Goal: Transaction & Acquisition: Register for event/course

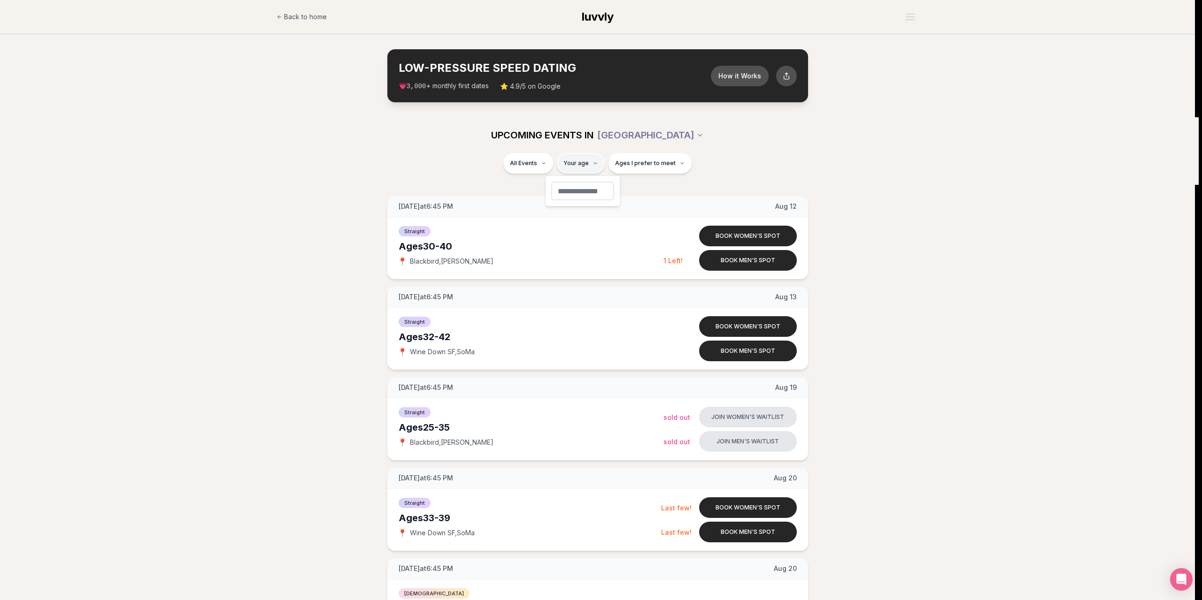
type input "**"
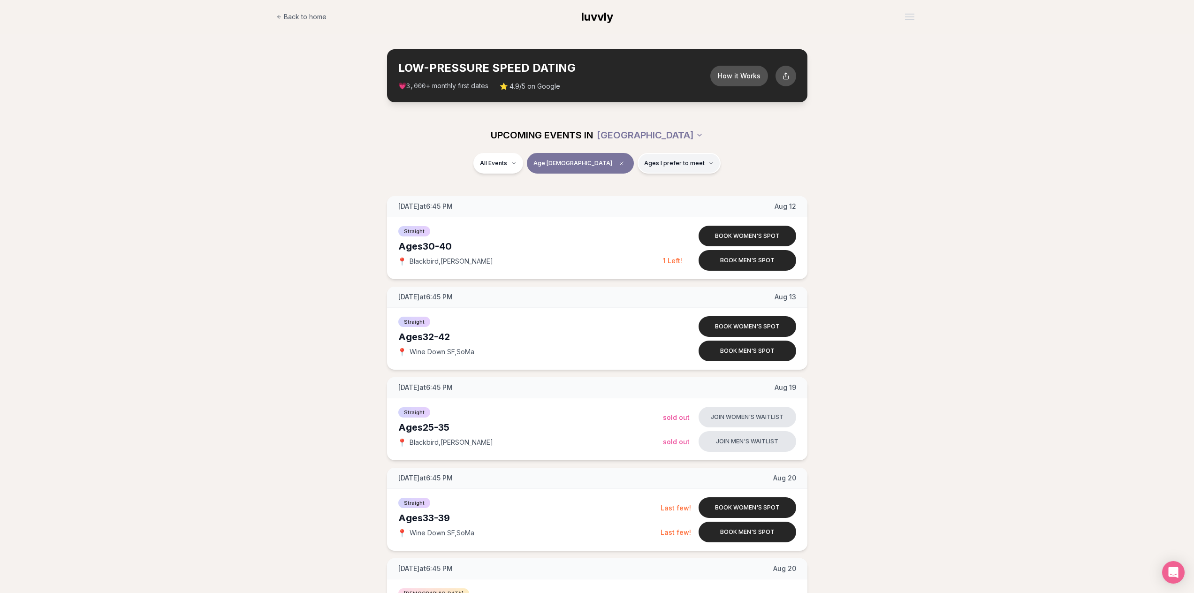
click at [654, 159] on button "Ages I prefer to meet" at bounding box center [679, 163] width 83 height 21
click at [673, 186] on span "Younger than me" at bounding box center [647, 186] width 53 height 9
click at [616, 186] on button "Younger than me" at bounding box center [612, 187] width 8 height 8
click at [656, 199] on span "Around my age" at bounding box center [644, 199] width 47 height 9
click at [616, 199] on button "Around my age" at bounding box center [612, 200] width 8 height 8
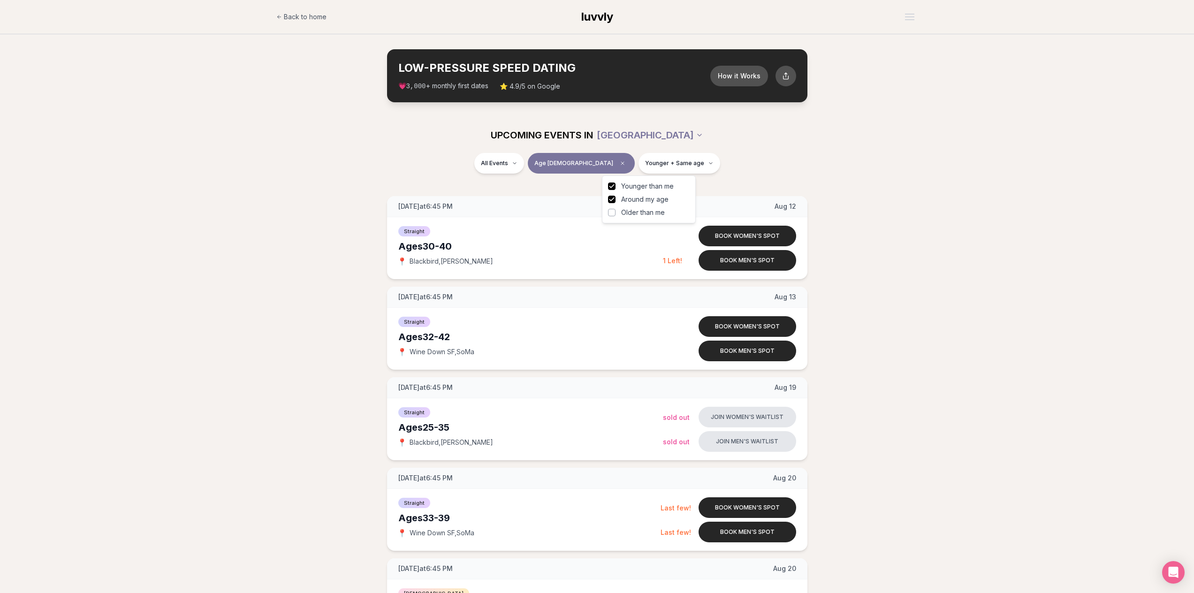
click at [649, 214] on span "Older than me" at bounding box center [643, 212] width 44 height 9
click at [616, 214] on button "Older than me" at bounding box center [612, 213] width 8 height 8
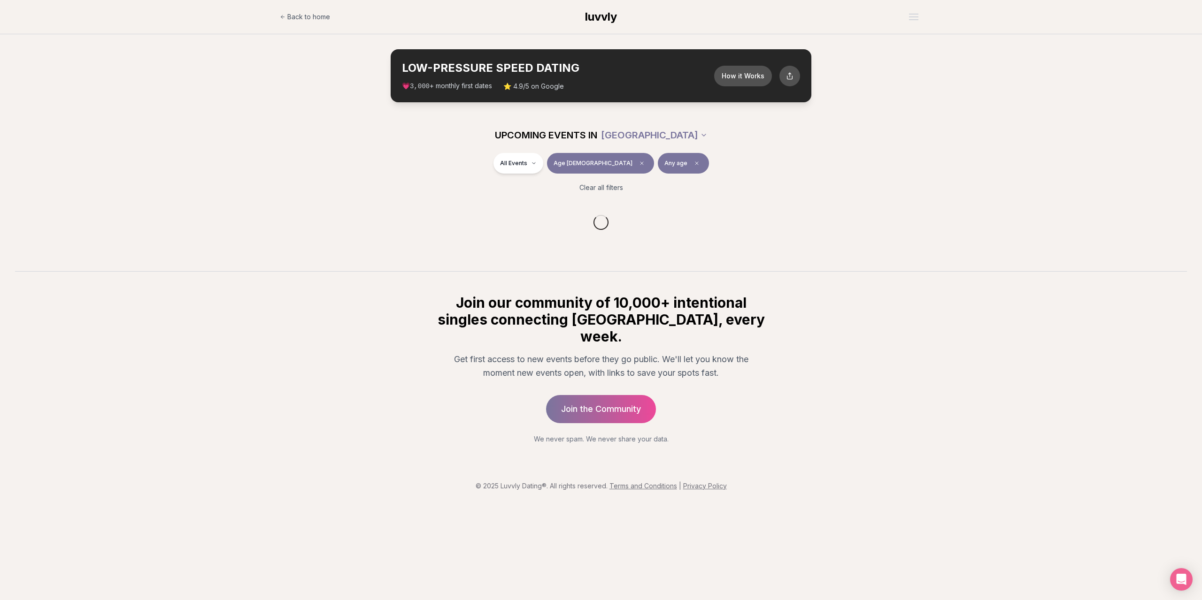
click at [804, 156] on div "All Events Age [DEMOGRAPHIC_DATA] Any age" at bounding box center [601, 165] width 526 height 24
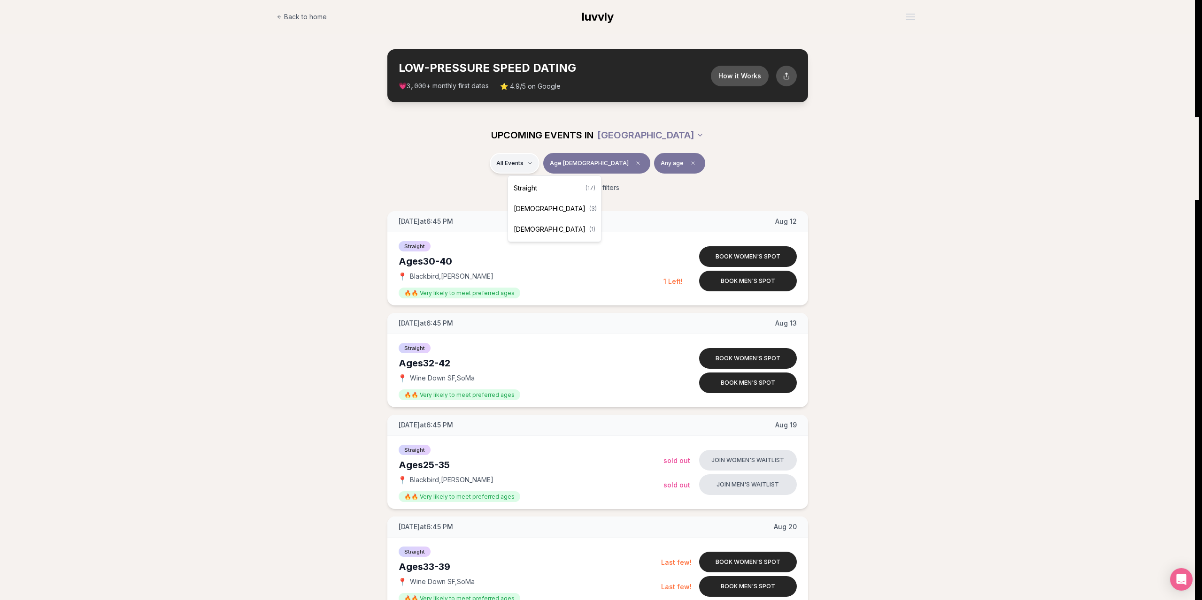
click at [540, 188] on div "Straight ( 17 )" at bounding box center [554, 188] width 89 height 21
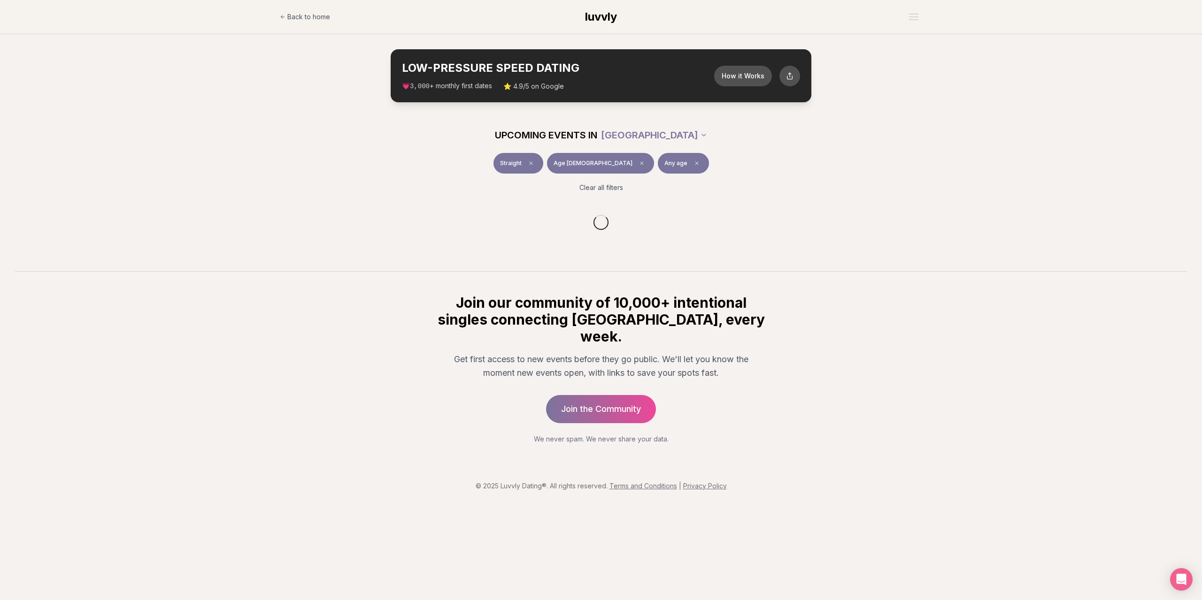
click at [325, 165] on div "Straight Age [DEMOGRAPHIC_DATA] Any age Clear all filters" at bounding box center [601, 176] width 1202 height 47
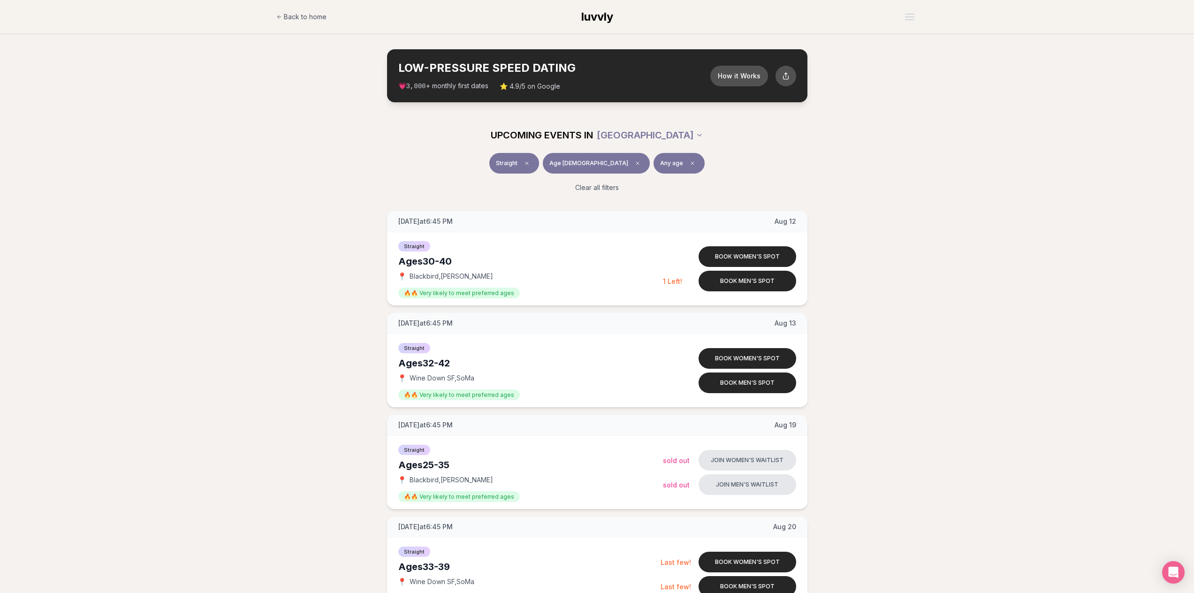
click at [539, 168] on button "Straight" at bounding box center [515, 163] width 50 height 21
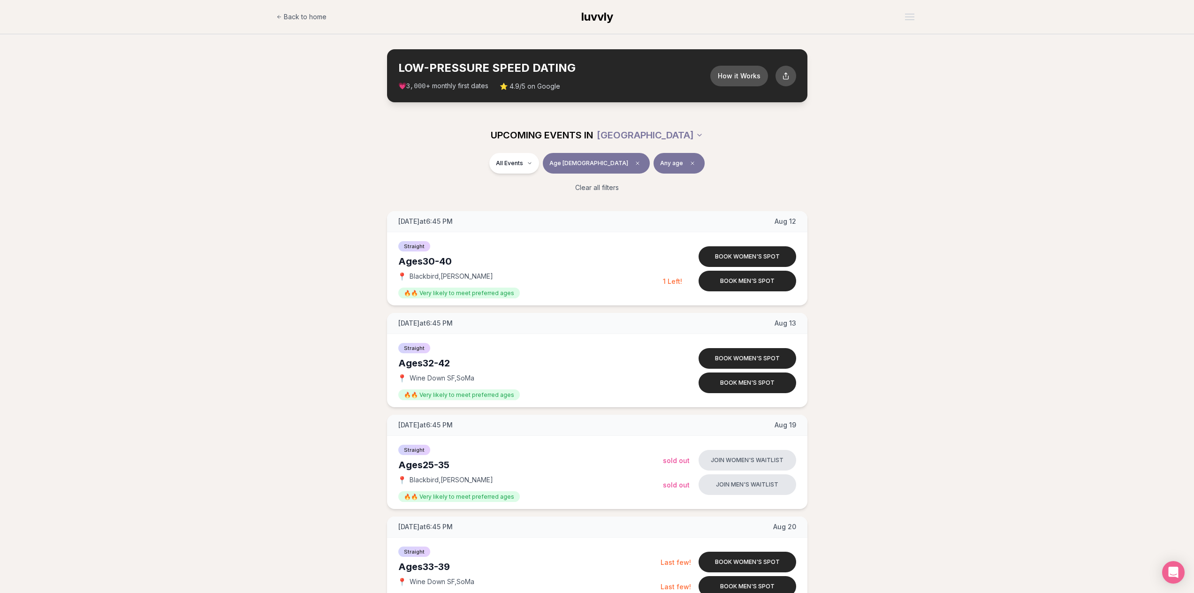
click at [660, 164] on span "Any age" at bounding box center [671, 164] width 23 height 8
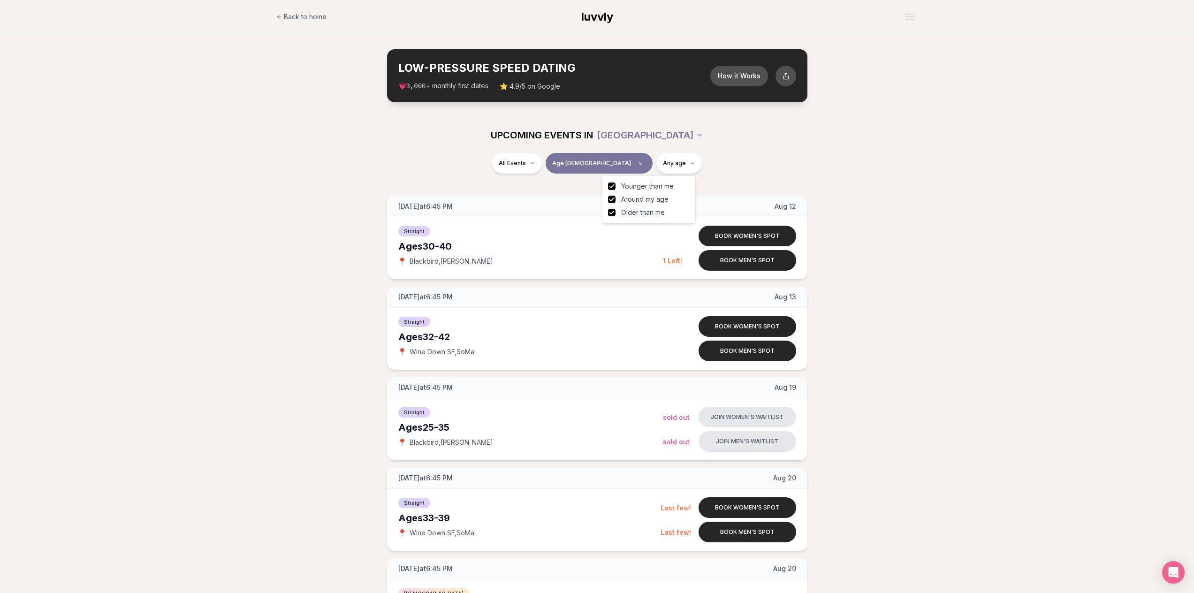
click at [643, 215] on span "Older than me" at bounding box center [643, 212] width 44 height 9
click at [616, 215] on button "Older than me" at bounding box center [612, 213] width 8 height 8
click at [642, 202] on span "Around my age" at bounding box center [644, 199] width 47 height 9
click at [616, 202] on button "Around my age" at bounding box center [612, 200] width 8 height 8
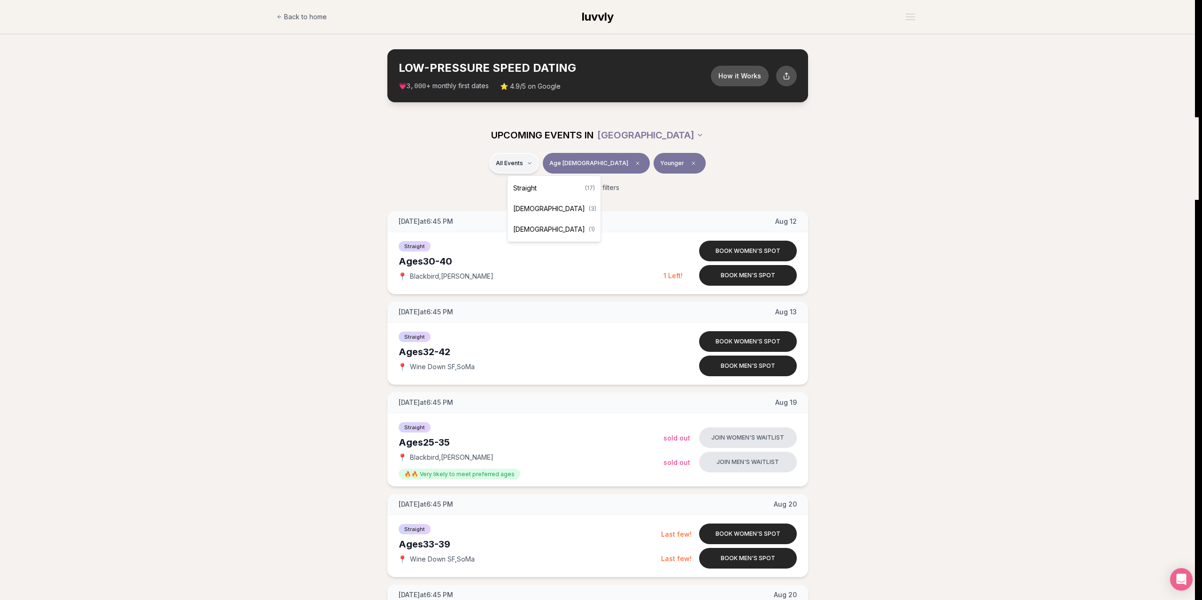
click at [553, 190] on div "Straight ( 17 )" at bounding box center [553, 188] width 89 height 21
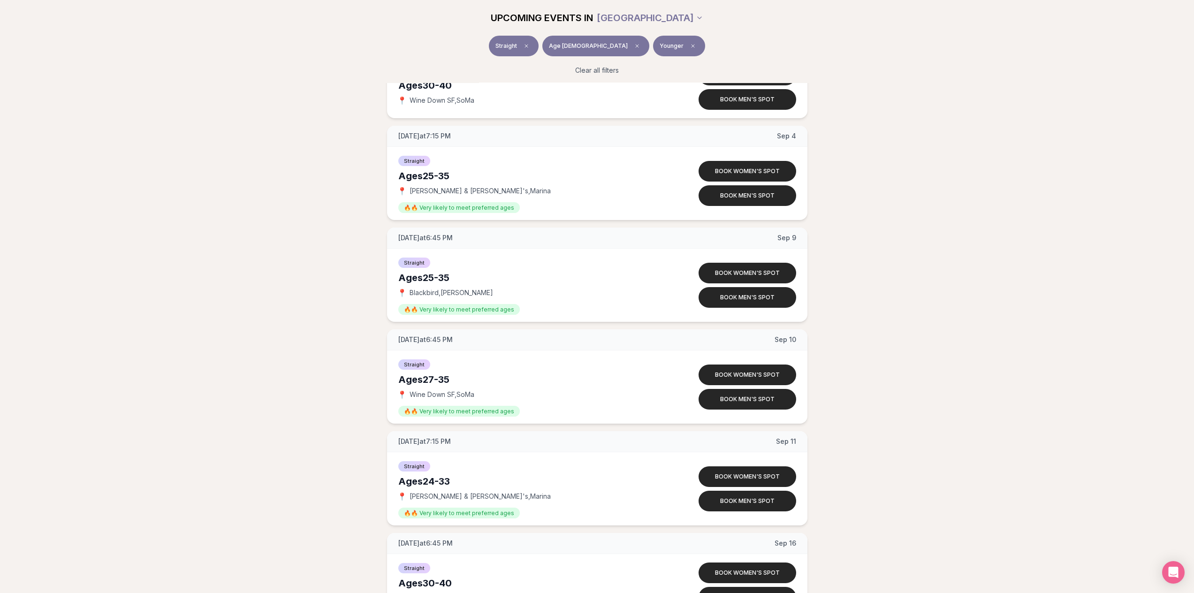
scroll to position [845, 0]
